Goal: Task Accomplishment & Management: Use online tool/utility

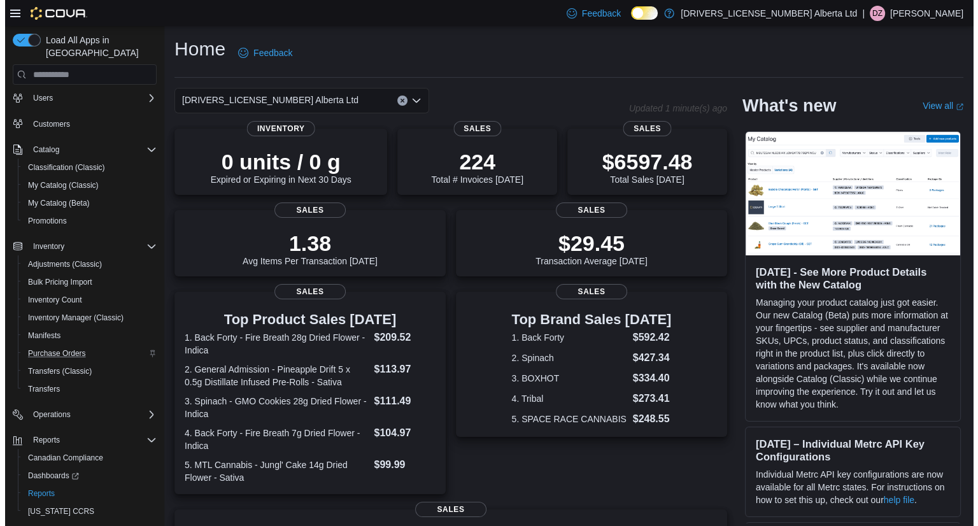
scroll to position [53, 0]
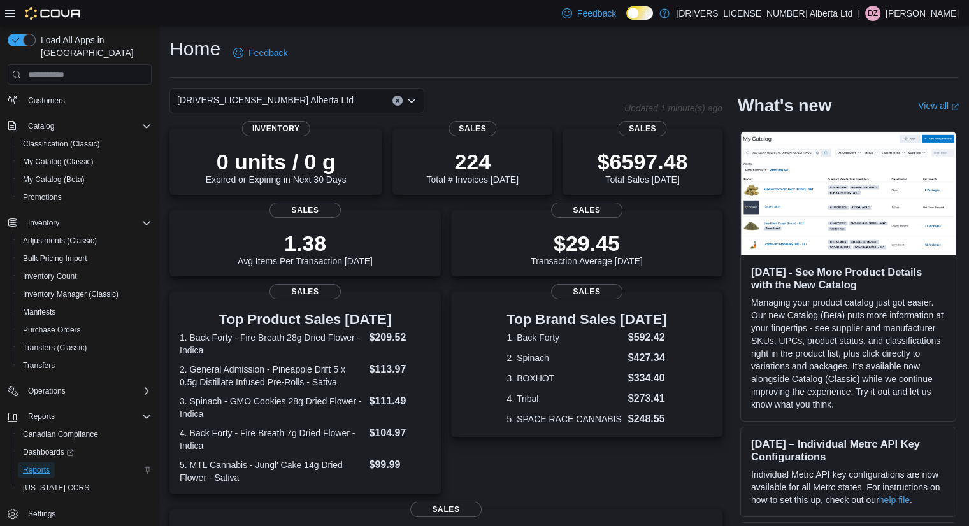
click at [41, 465] on span "Reports" at bounding box center [36, 470] width 27 height 10
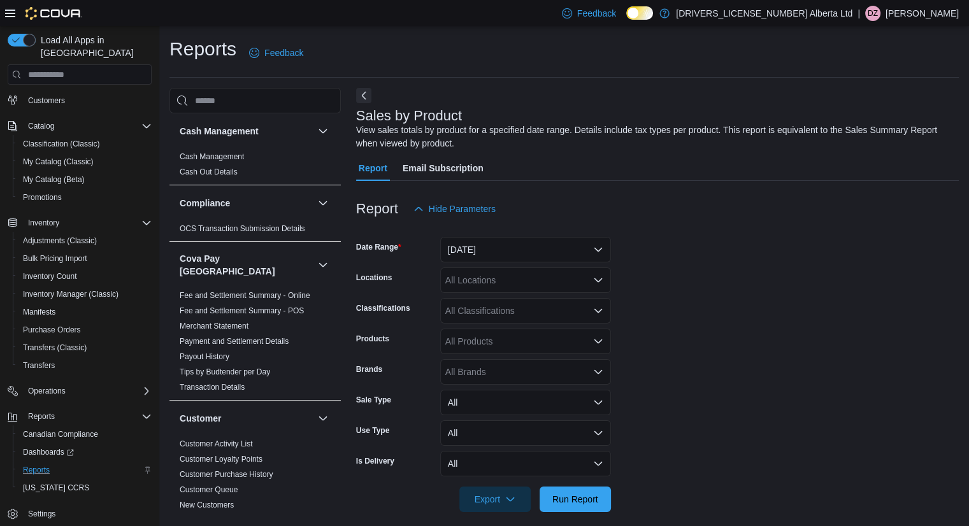
scroll to position [11, 0]
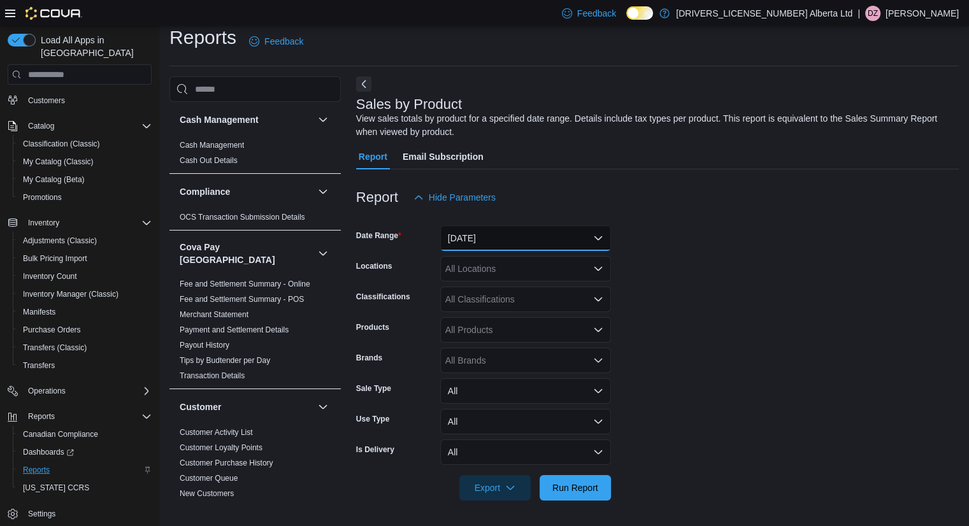
click at [470, 242] on button "[DATE]" at bounding box center [525, 237] width 171 height 25
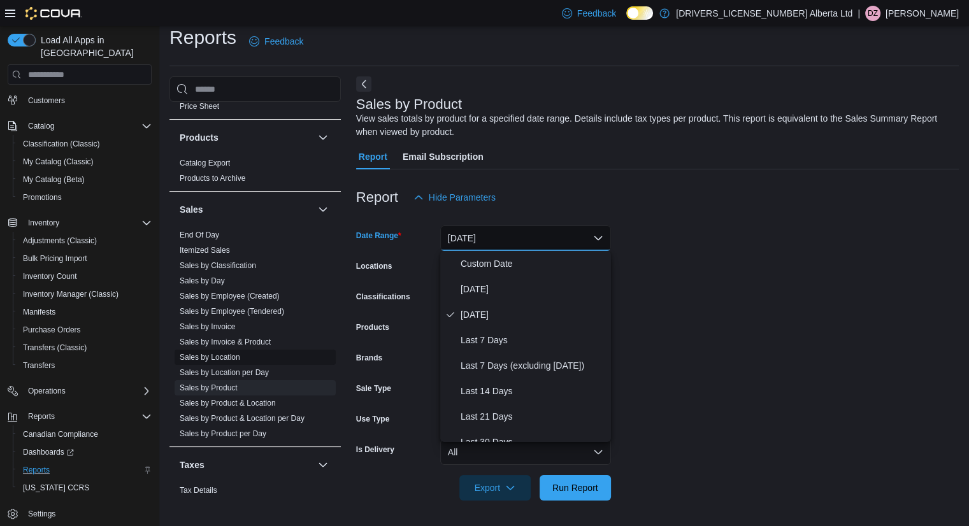
scroll to position [980, 0]
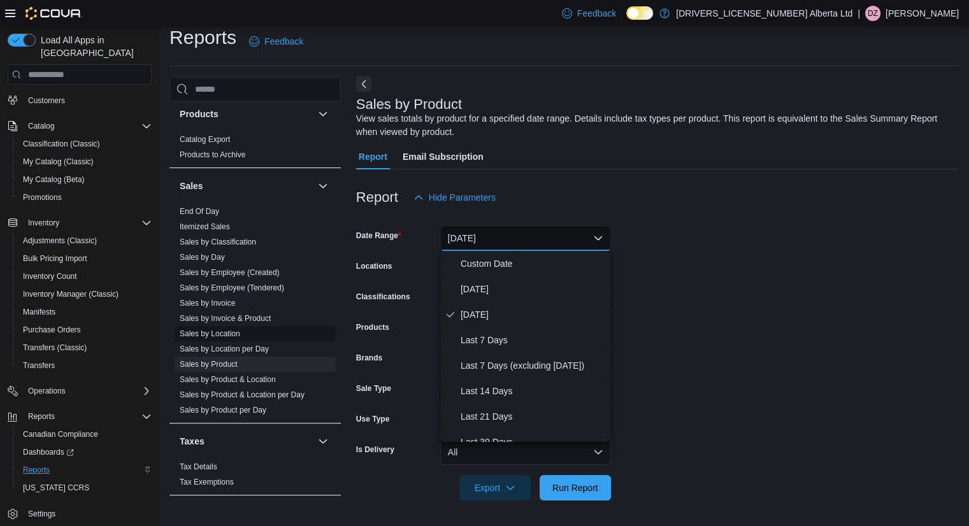
click at [228, 329] on link "Sales by Location" at bounding box center [210, 333] width 61 height 9
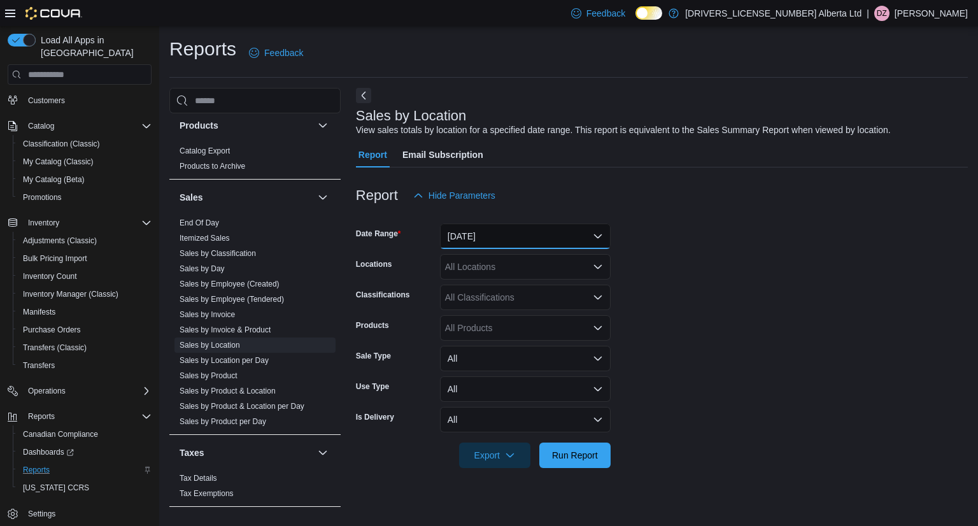
click at [518, 236] on button "[DATE]" at bounding box center [525, 236] width 171 height 25
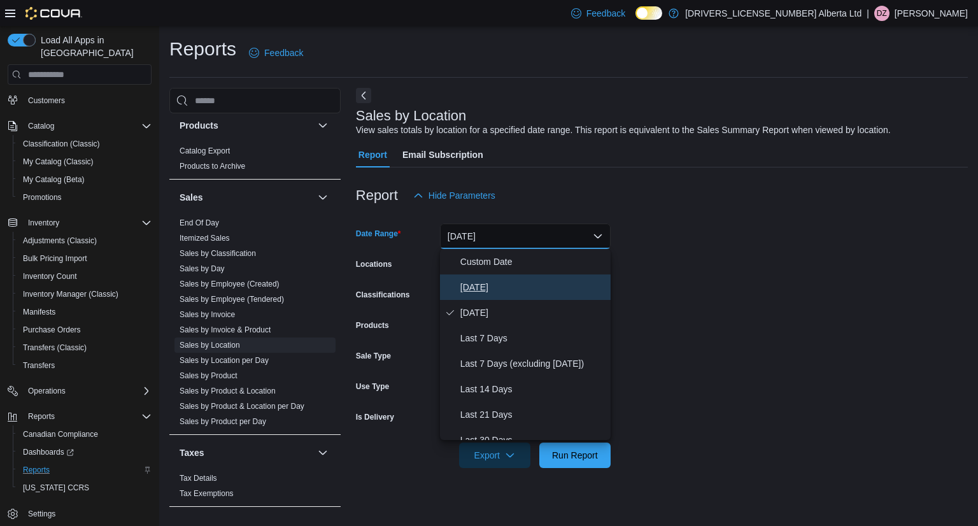
click at [480, 278] on button "[DATE]" at bounding box center [525, 286] width 171 height 25
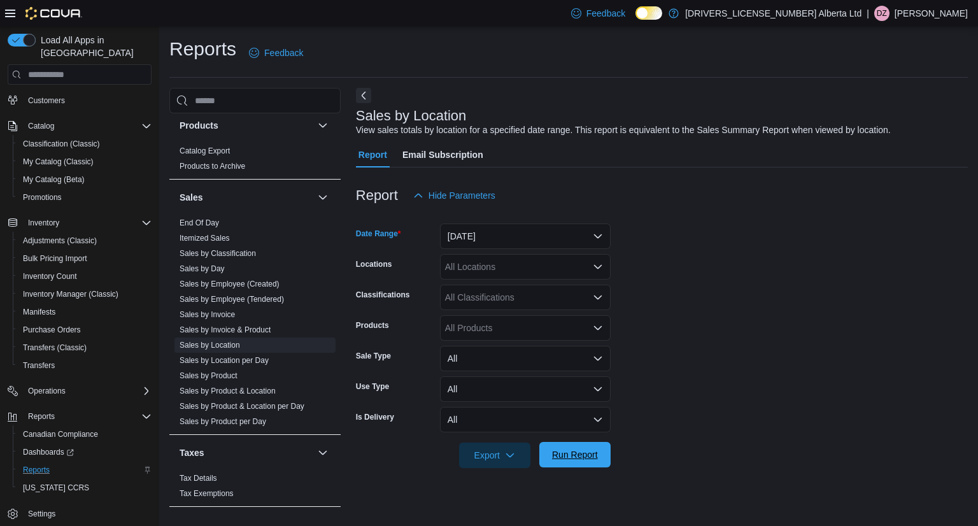
click at [572, 458] on span "Run Report" at bounding box center [575, 454] width 46 height 13
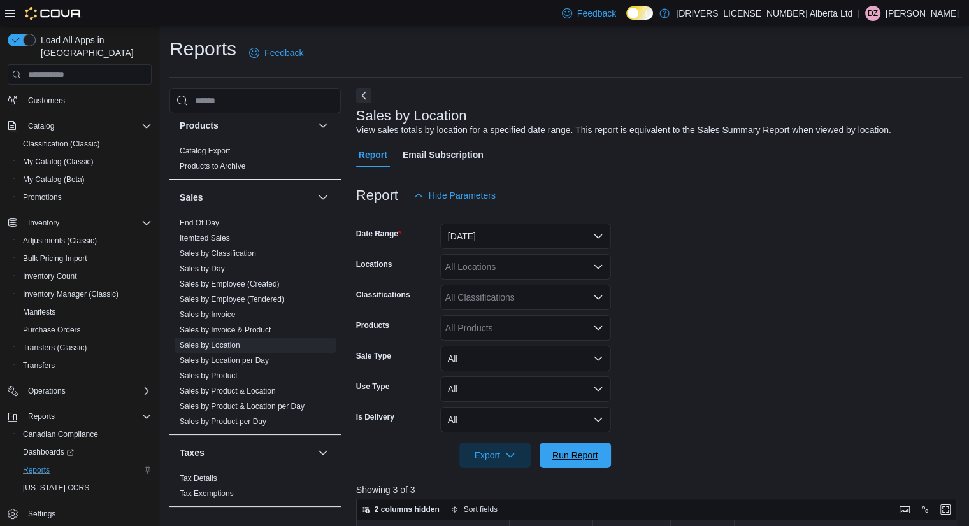
drag, startPoint x: 566, startPoint y: 459, endPoint x: 704, endPoint y: 369, distance: 164.3
click at [567, 459] on span "Run Report" at bounding box center [575, 455] width 46 height 13
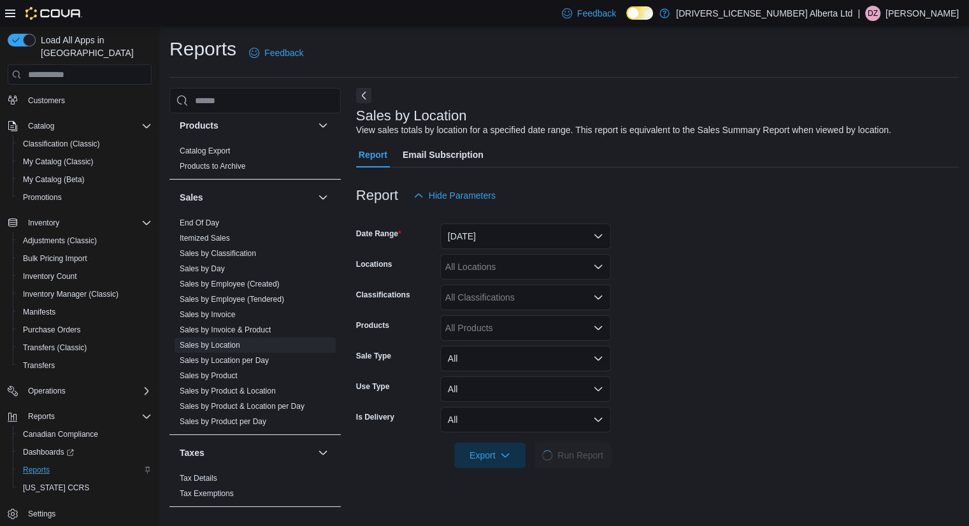
scroll to position [404, 0]
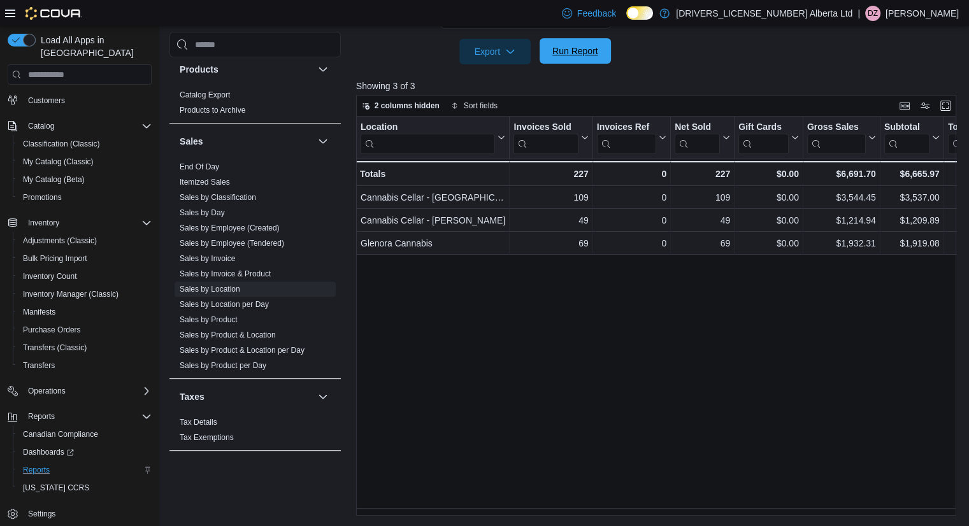
click at [595, 62] on span "Run Report" at bounding box center [575, 50] width 56 height 25
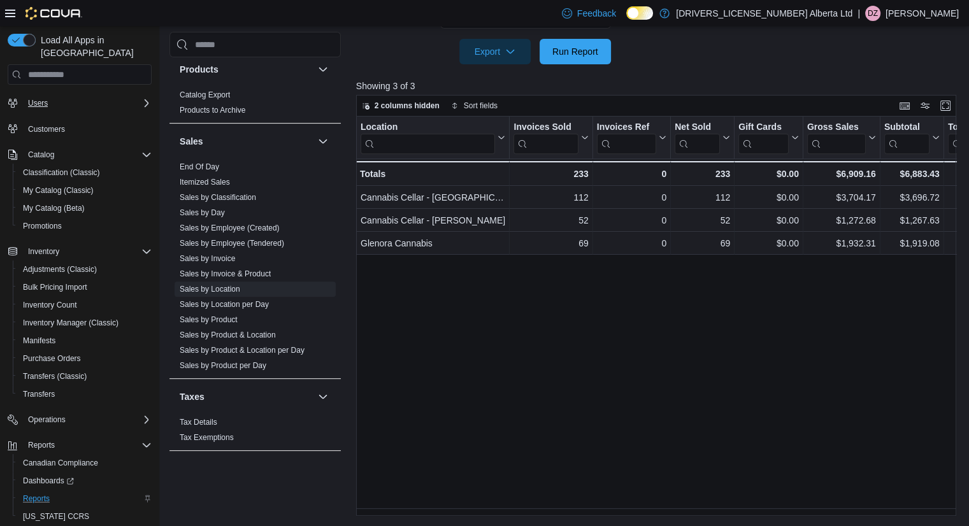
scroll to position [0, 0]
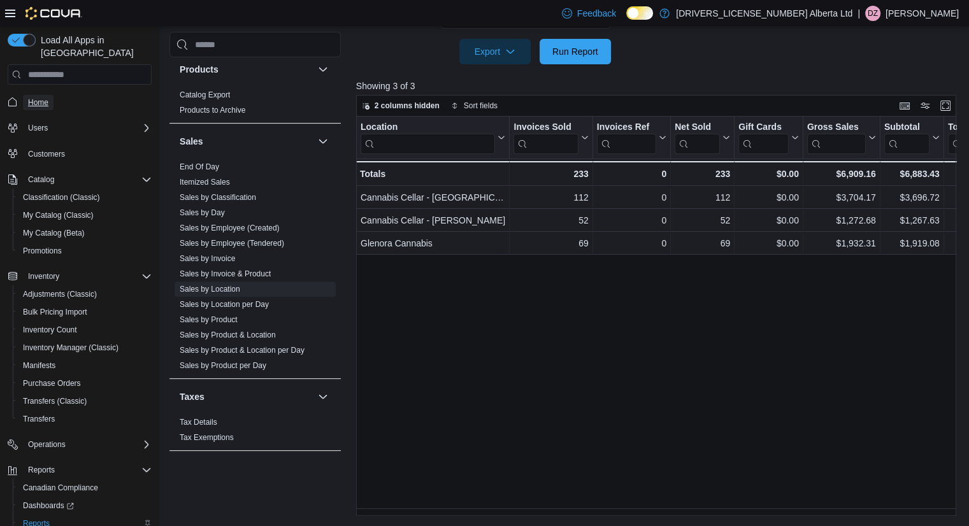
click at [46, 97] on span "Home" at bounding box center [38, 102] width 20 height 10
